Goal: Check status: Check status

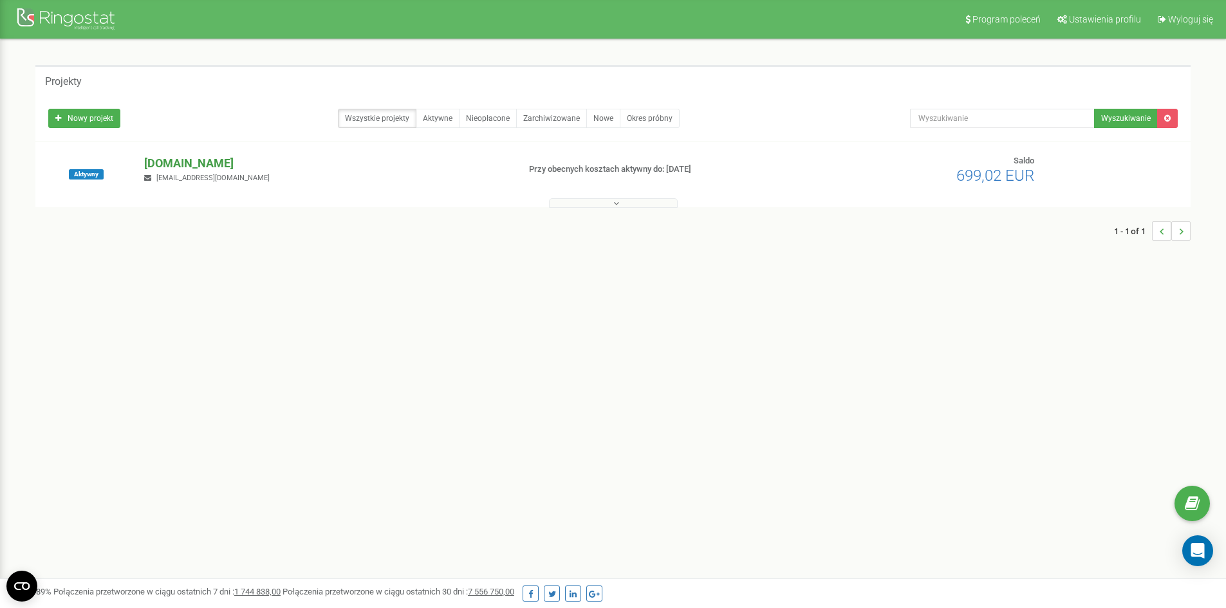
click at [212, 159] on p "[DOMAIN_NAME]" at bounding box center [326, 163] width 364 height 17
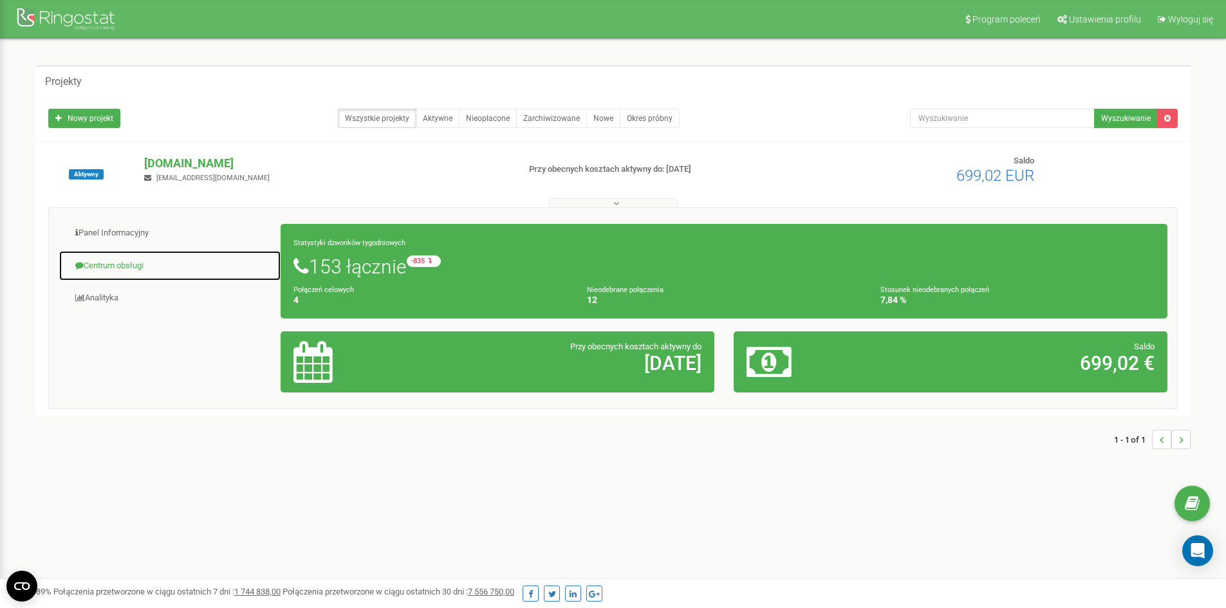
click at [138, 267] on link "Centrum obsługi" at bounding box center [170, 266] width 223 height 32
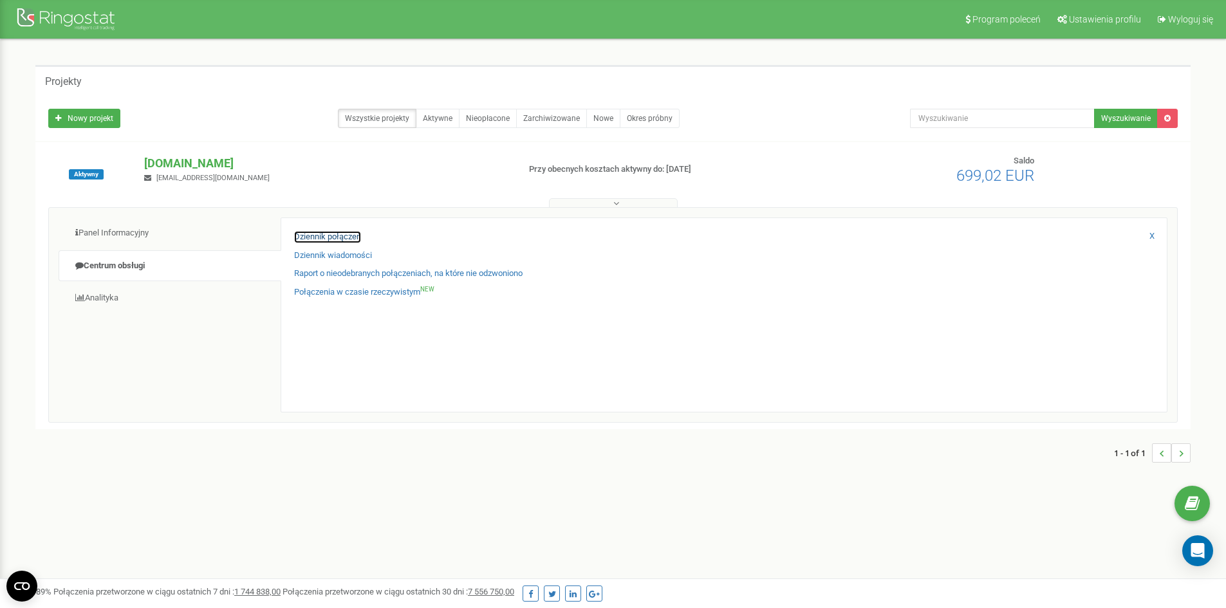
click at [323, 239] on link "Dziennik połączeń" at bounding box center [327, 237] width 67 height 12
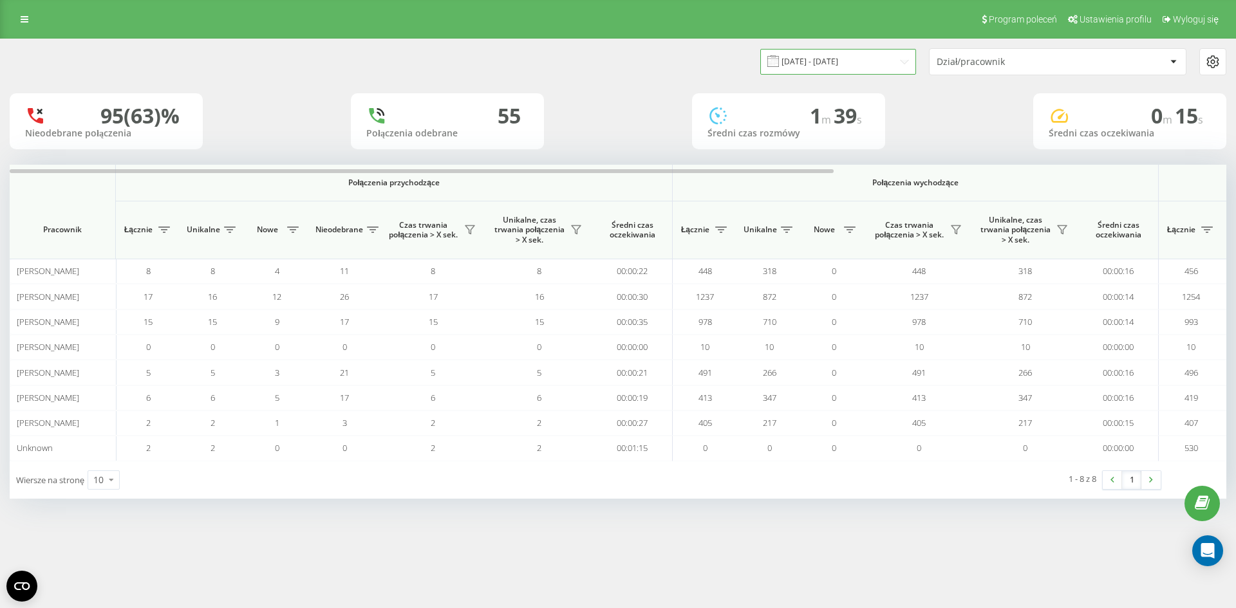
click at [862, 64] on input "20.07.2025 - 20.08.2025" at bounding box center [838, 61] width 156 height 25
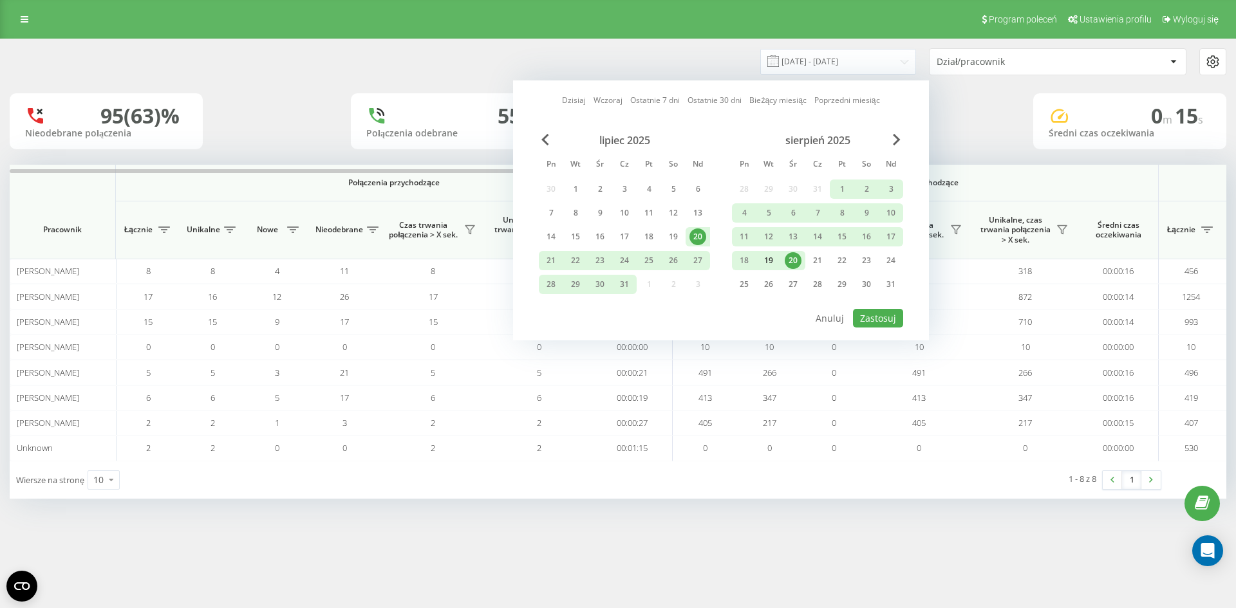
click at [768, 259] on div "19" at bounding box center [768, 260] width 17 height 17
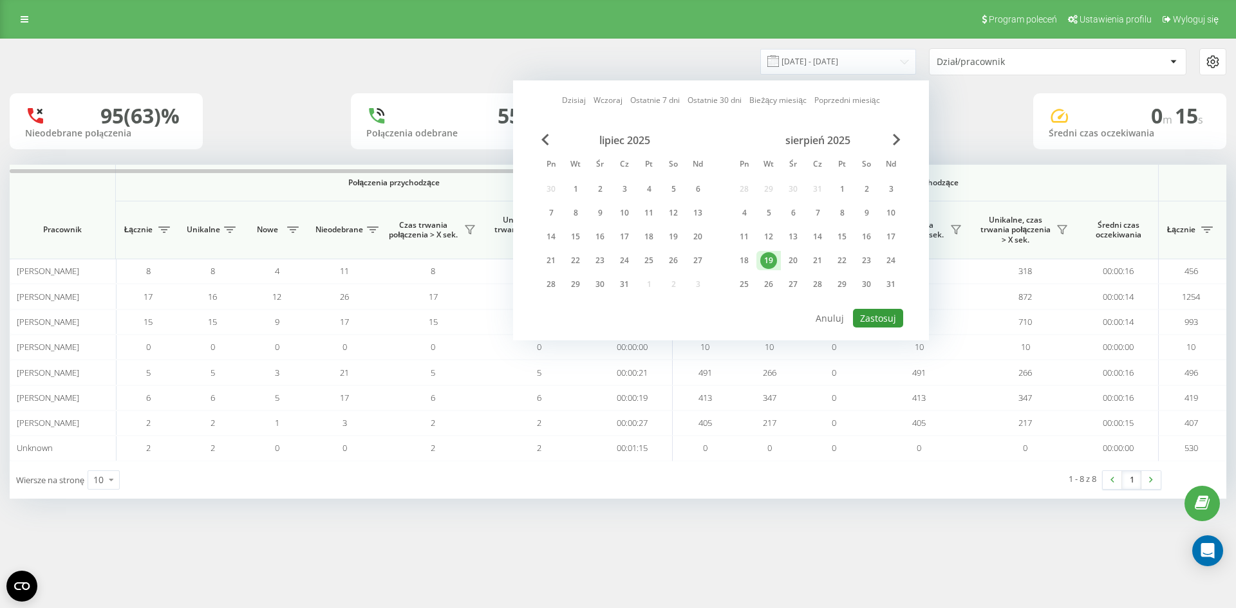
click at [869, 315] on button "Zastosuj" at bounding box center [878, 318] width 50 height 19
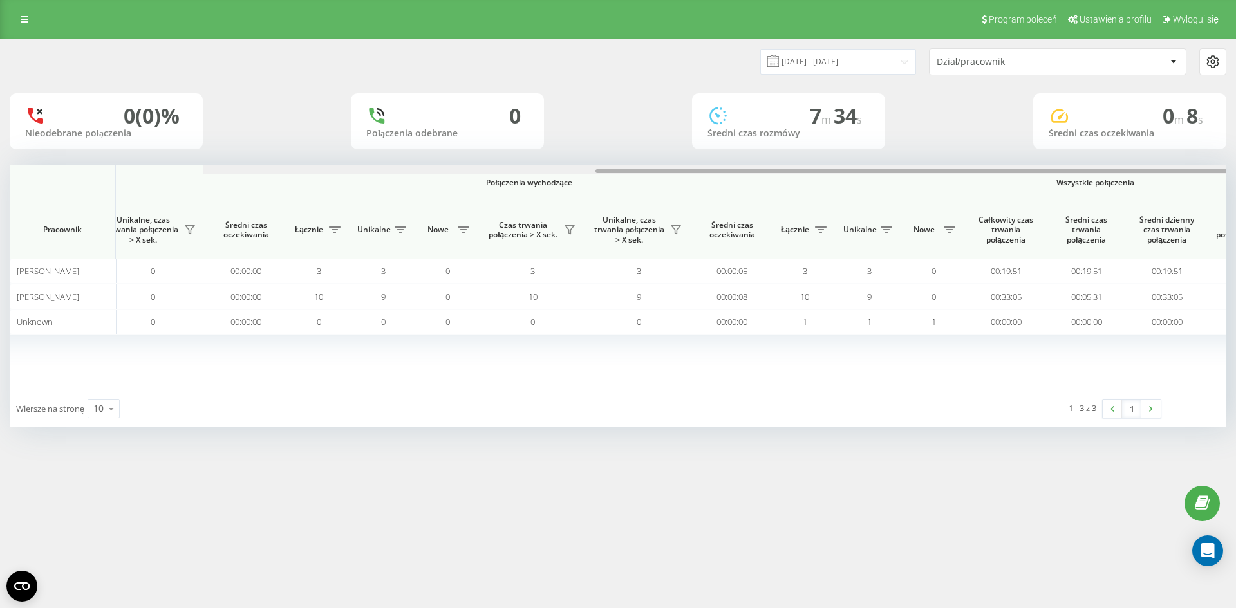
scroll to position [0, 579]
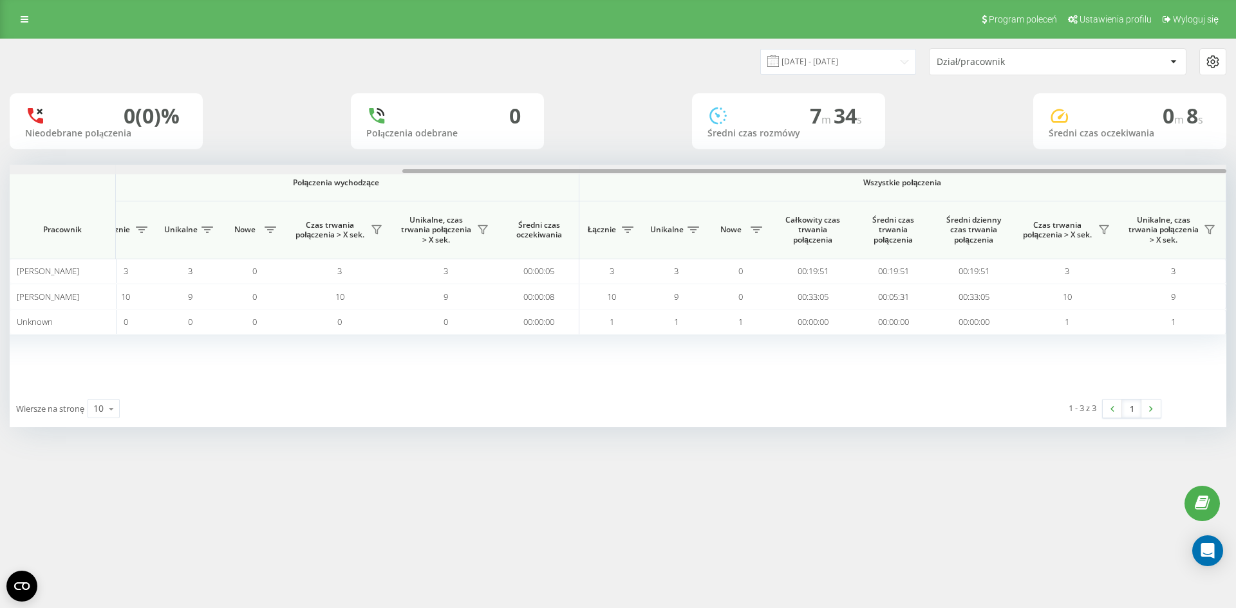
drag, startPoint x: 743, startPoint y: 171, endPoint x: 1235, endPoint y: 158, distance: 492.5
click at [1235, 158] on div "19.08.2025 - 19.08.2025 Dział/pracownik 0 (0)% Nieodebrane połączenia 0 Połącze…" at bounding box center [618, 246] width 1236 height 414
click at [844, 61] on input "19.08.2025 - 19.08.2025" at bounding box center [838, 61] width 156 height 25
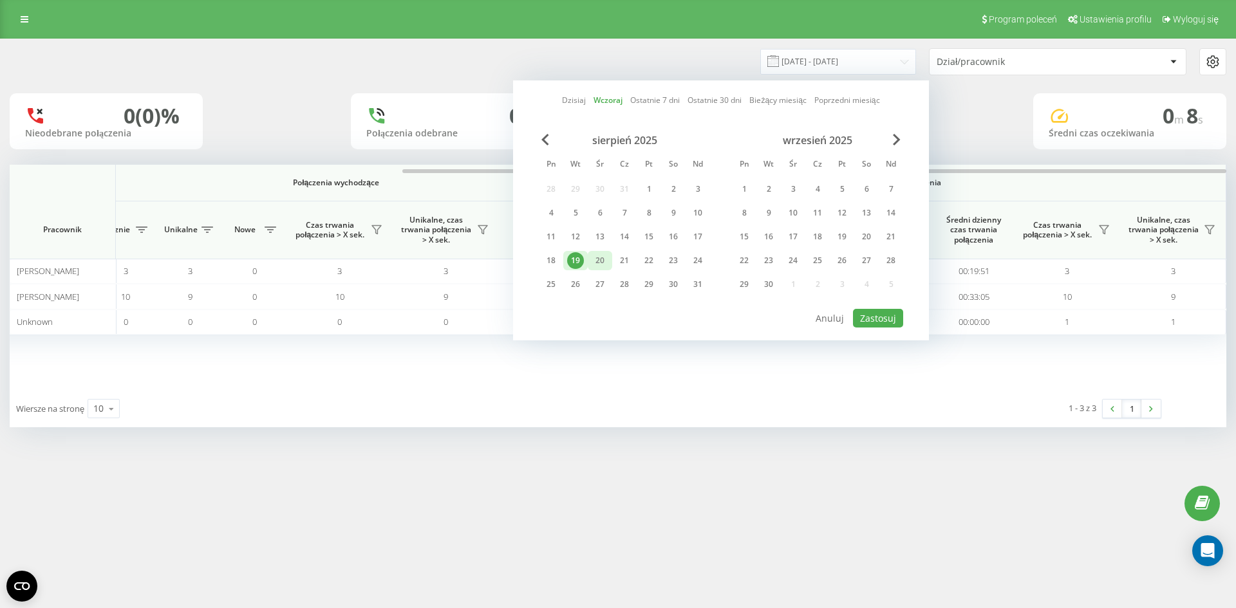
click at [608, 263] on div "20" at bounding box center [599, 260] width 17 height 17
click at [878, 311] on button "Zastosuj" at bounding box center [878, 318] width 50 height 19
type input "20.08.2025 - 20.08.2025"
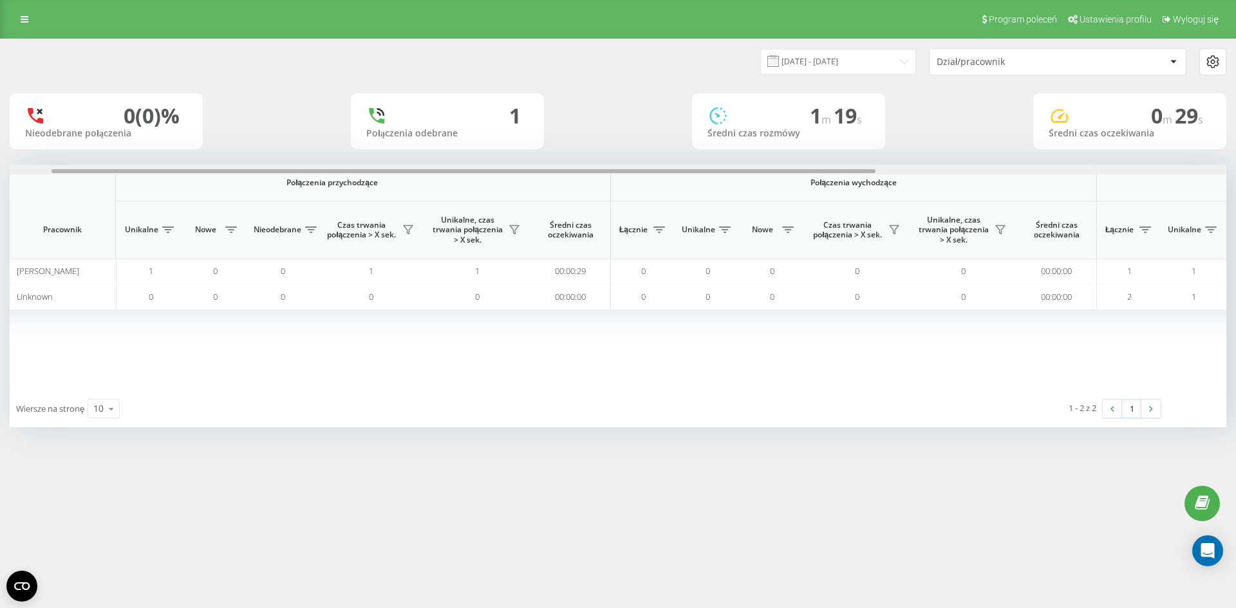
scroll to position [0, 579]
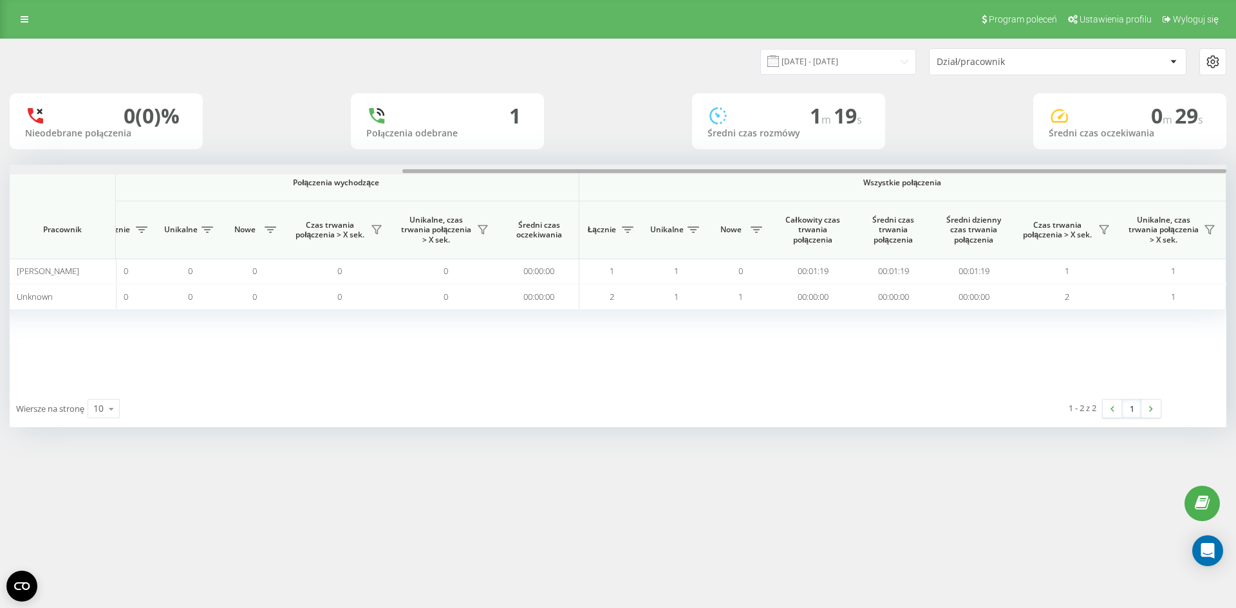
drag, startPoint x: 731, startPoint y: 170, endPoint x: 1235, endPoint y: 171, distance: 503.9
click at [1235, 171] on div "20.08.2025 - 20.08.2025 Dział/pracownik 0 (0)% Nieodebrane połączenia 1 Połącze…" at bounding box center [618, 246] width 1236 height 414
